Goal: Find specific page/section: Find specific page/section

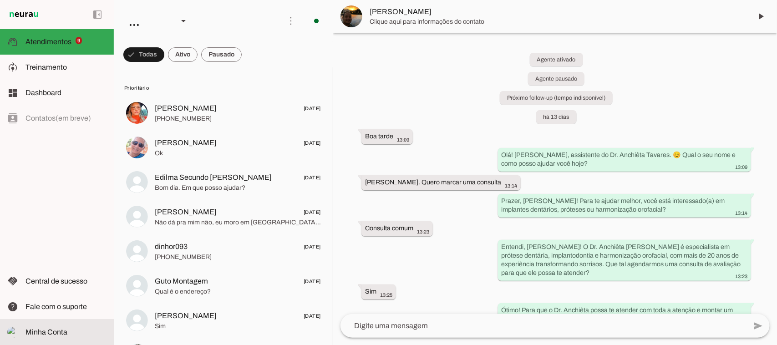
click at [55, 328] on span "Minha Conta" at bounding box center [46, 332] width 42 height 8
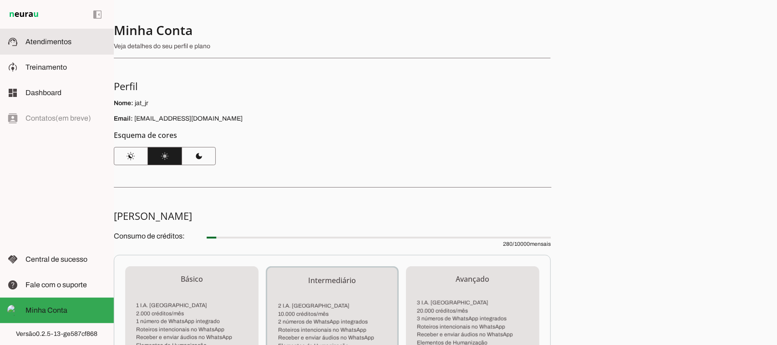
click at [24, 40] on md-item "support_agent Atendimentos Atendimentos" at bounding box center [57, 41] width 114 height 25
